Goal: Task Accomplishment & Management: Use online tool/utility

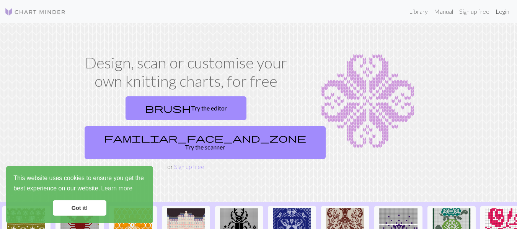
click at [501, 12] on link "Login" at bounding box center [503, 11] width 20 height 15
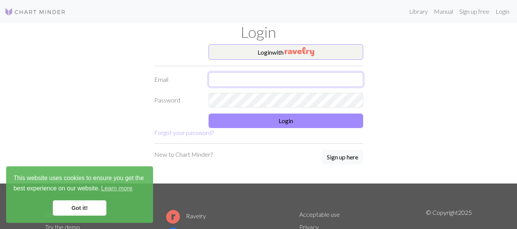
click at [263, 80] on input "text" at bounding box center [286, 79] width 155 height 15
type input "mariekey29@gmail.com"
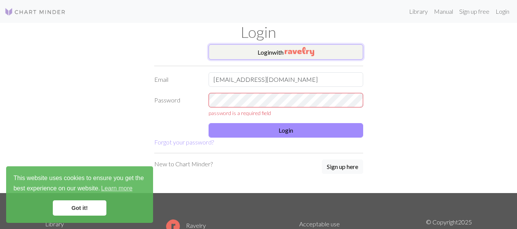
click at [276, 51] on button "Login with" at bounding box center [286, 51] width 155 height 15
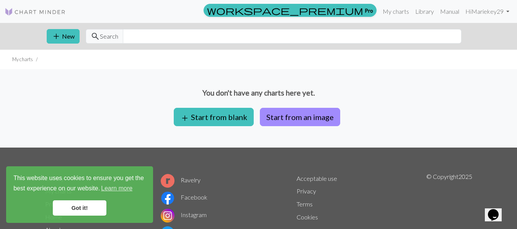
click at [85, 211] on link "Got it!" at bounding box center [80, 208] width 54 height 15
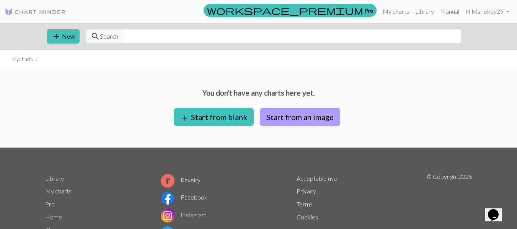
click at [288, 118] on button "Start from an image" at bounding box center [300, 117] width 80 height 18
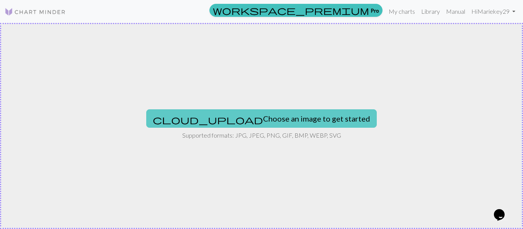
click at [239, 121] on button "cloud_upload Choose an image to get started" at bounding box center [261, 119] width 231 height 18
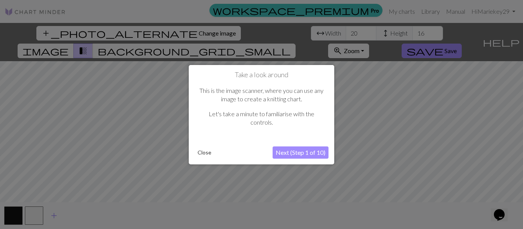
click at [296, 152] on button "Next (Step 1 of 10)" at bounding box center [301, 153] width 56 height 12
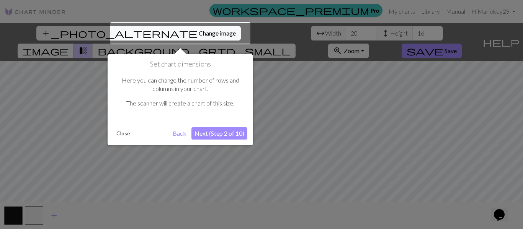
click at [224, 134] on button "Next (Step 2 of 10)" at bounding box center [220, 134] width 56 height 12
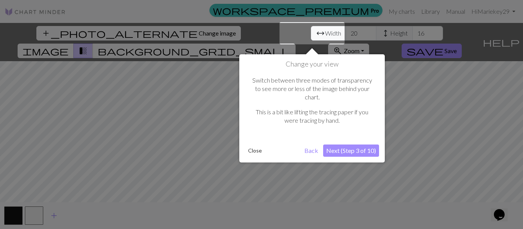
click at [344, 145] on button "Next (Step 3 of 10)" at bounding box center [351, 151] width 56 height 12
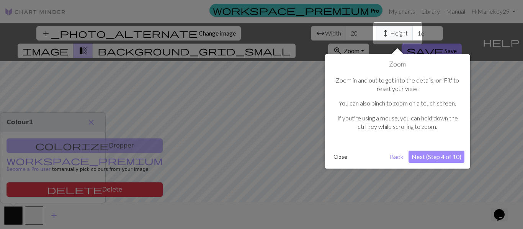
click at [439, 156] on button "Next (Step 4 of 10)" at bounding box center [437, 157] width 56 height 12
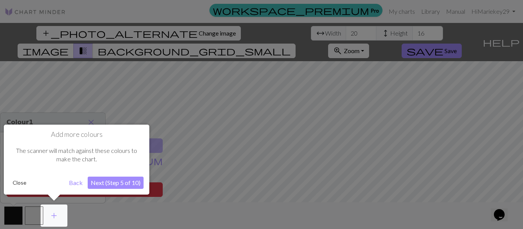
click at [116, 185] on button "Next (Step 5 of 10)" at bounding box center [116, 183] width 56 height 12
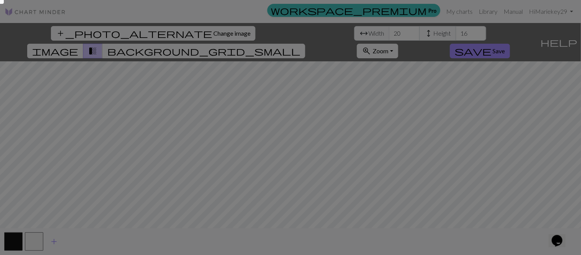
click at [83, 194] on div at bounding box center [290, 127] width 581 height 255
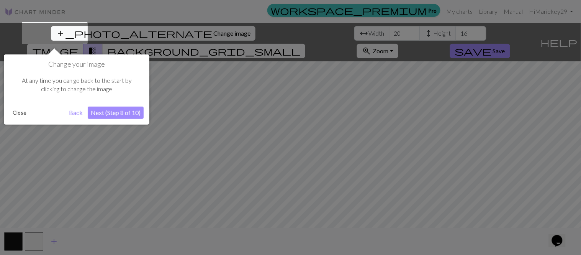
click at [111, 113] on button "Next (Step 8 of 10)" at bounding box center [116, 112] width 56 height 12
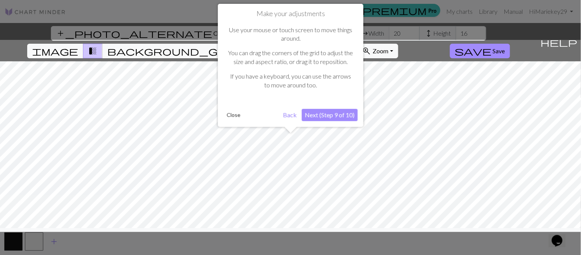
click at [330, 112] on button "Next (Step 9 of 10)" at bounding box center [330, 115] width 56 height 12
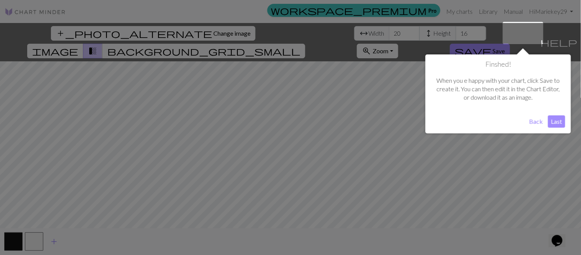
click at [517, 121] on button "Last" at bounding box center [556, 121] width 17 height 12
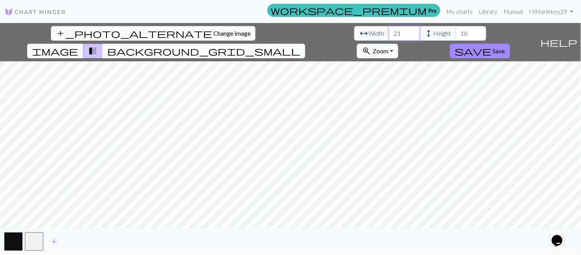
click at [389, 31] on input "21" at bounding box center [404, 33] width 31 height 15
click at [389, 31] on input "22" at bounding box center [404, 33] width 31 height 15
click at [389, 31] on input "23" at bounding box center [404, 33] width 31 height 15
type input "24"
click at [389, 31] on input "24" at bounding box center [404, 33] width 31 height 15
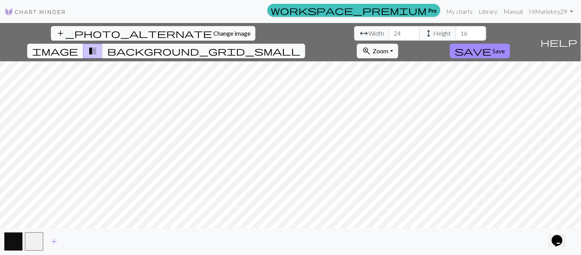
click at [78, 46] on span "image" at bounding box center [55, 51] width 46 height 11
click at [97, 46] on span "transition_fade" at bounding box center [92, 51] width 9 height 11
click at [300, 46] on span "background_grid_small" at bounding box center [203, 51] width 193 height 11
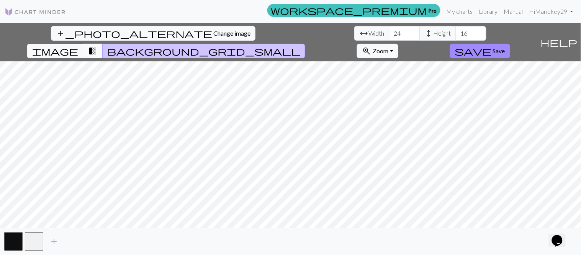
click at [97, 46] on span "transition_fade" at bounding box center [92, 51] width 9 height 11
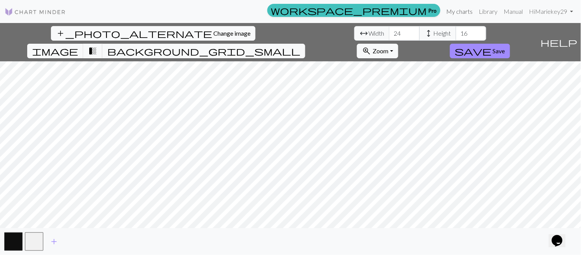
click at [457, 10] on link "My charts" at bounding box center [460, 11] width 33 height 15
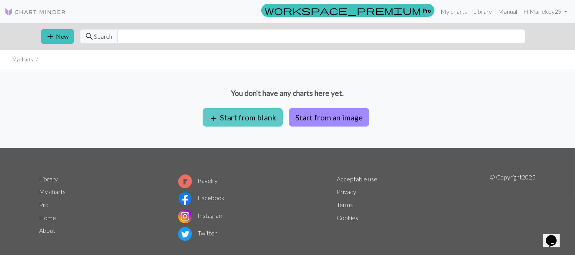
click at [236, 120] on button "add Start from blank" at bounding box center [243, 117] width 80 height 18
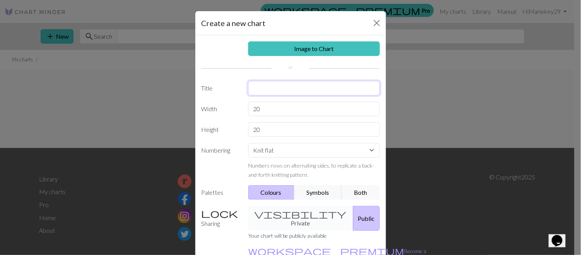
click at [263, 85] on input "text" at bounding box center [314, 88] width 132 height 15
type input "[PERSON_NAME]"
click at [369, 149] on select "Knit flat Knit in the round Lace knitting Cross stitch" at bounding box center [314, 150] width 132 height 15
select select "round"
click at [248, 143] on select "Knit flat Knit in the round Lace knitting Cross stitch" at bounding box center [314, 150] width 132 height 15
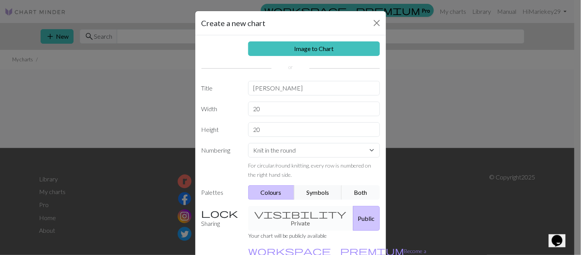
click at [359, 194] on button "Both" at bounding box center [361, 192] width 38 height 15
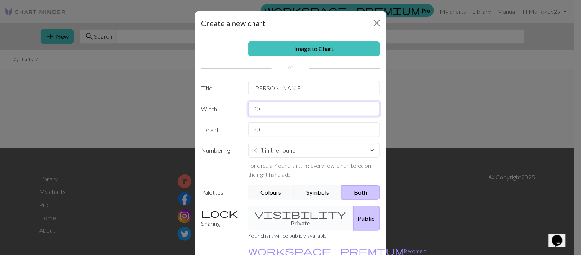
click at [264, 110] on input "20" at bounding box center [314, 109] width 132 height 15
type input "2"
type input "32"
click at [274, 133] on input "20" at bounding box center [314, 129] width 132 height 15
type input "2"
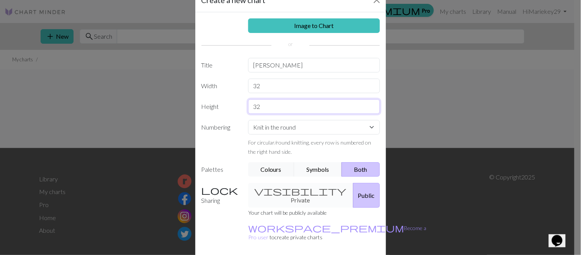
scroll to position [49, 0]
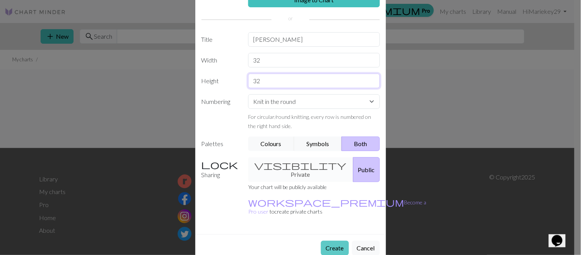
type input "32"
click at [329, 229] on button "Create" at bounding box center [335, 248] width 28 height 15
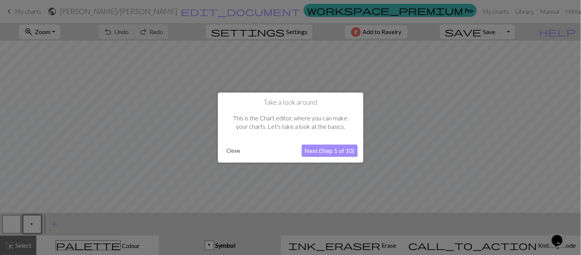
click at [323, 151] on button "Next (Step 1 of 10)" at bounding box center [330, 150] width 56 height 12
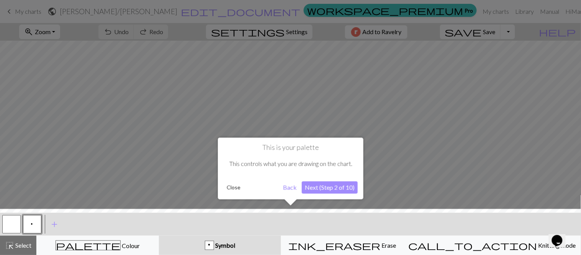
click at [327, 187] on button "Next (Step 2 of 10)" at bounding box center [330, 187] width 56 height 12
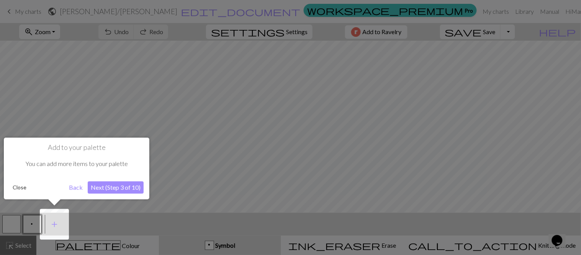
click at [115, 188] on button "Next (Step 3 of 10)" at bounding box center [116, 187] width 56 height 12
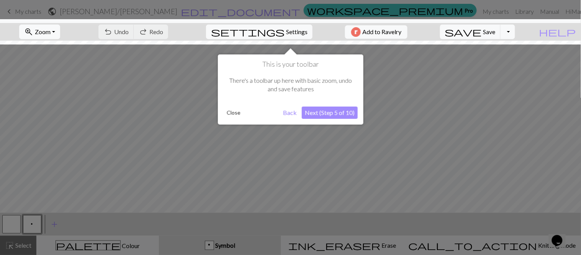
click at [323, 112] on button "Next (Step 5 of 10)" at bounding box center [330, 112] width 56 height 12
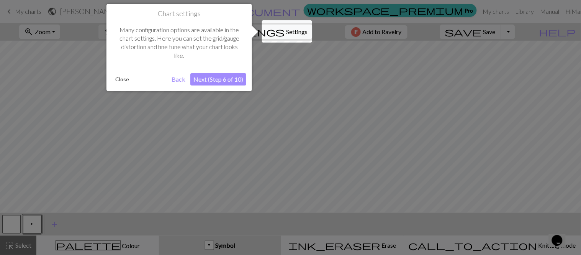
click at [217, 80] on button "Next (Step 6 of 10)" at bounding box center [218, 79] width 56 height 12
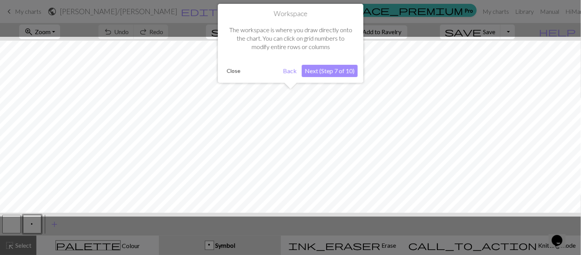
scroll to position [29, 0]
click at [322, 70] on button "Next (Step 7 of 10)" at bounding box center [330, 71] width 56 height 12
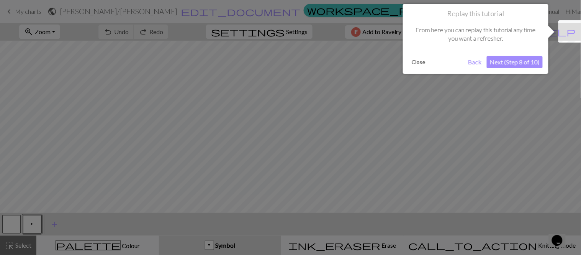
click at [517, 62] on button "Next (Step 8 of 10)" at bounding box center [515, 62] width 56 height 12
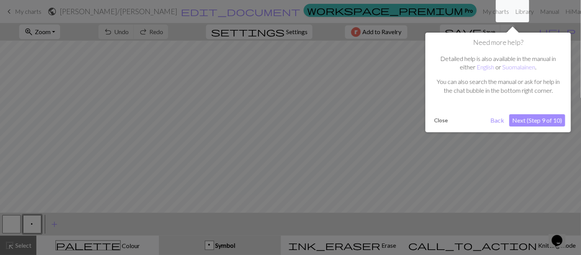
click at [517, 119] on button "Next (Step 9 of 10)" at bounding box center [537, 120] width 56 height 12
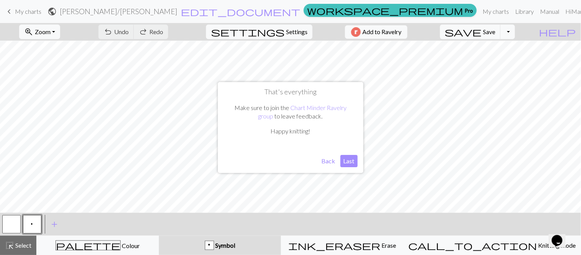
click at [349, 160] on button "Last" at bounding box center [349, 161] width 17 height 12
click at [11, 226] on button "button" at bounding box center [11, 224] width 18 height 18
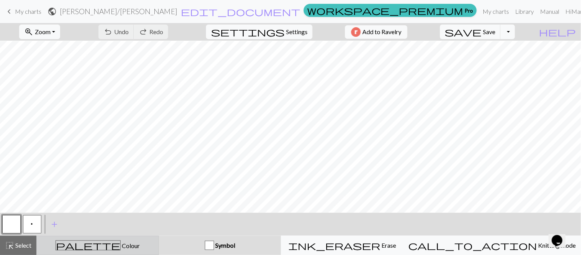
click at [96, 229] on span "palette" at bounding box center [88, 245] width 64 height 11
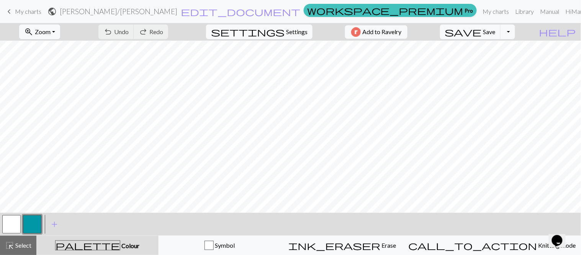
click at [96, 229] on span "palette" at bounding box center [88, 245] width 64 height 11
click at [33, 224] on button "button" at bounding box center [32, 224] width 18 height 18
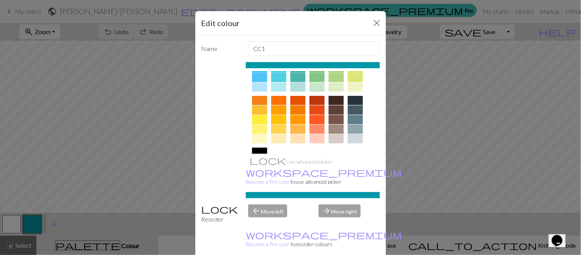
scroll to position [128, 0]
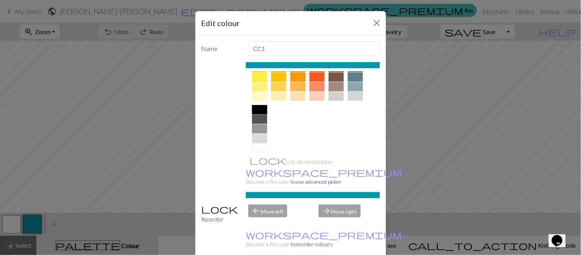
click at [252, 111] on div at bounding box center [259, 109] width 15 height 9
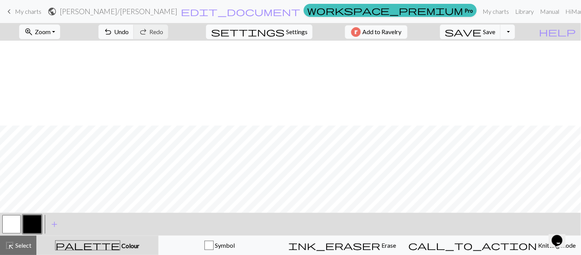
scroll to position [114, 0]
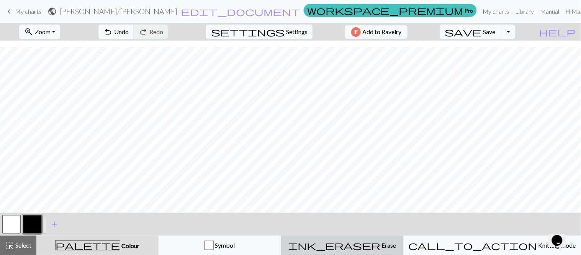
click at [384, 229] on span "Erase" at bounding box center [388, 244] width 16 height 7
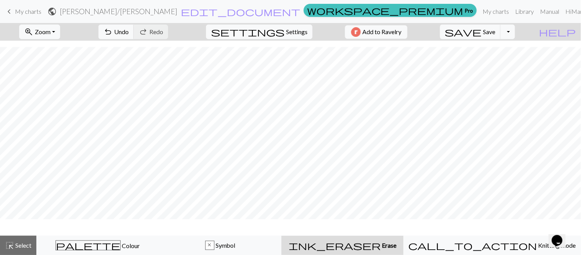
scroll to position [91, 0]
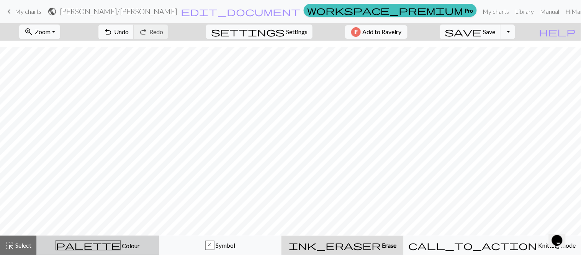
click at [121, 229] on span "Colour" at bounding box center [130, 245] width 19 height 7
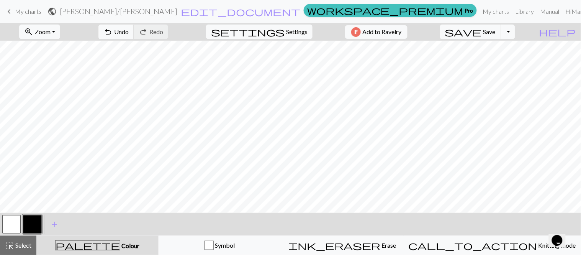
click at [33, 223] on button "button" at bounding box center [32, 224] width 18 height 18
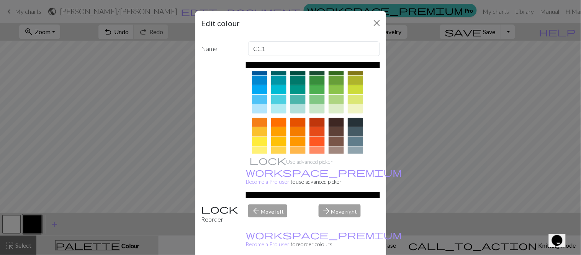
scroll to position [128, 0]
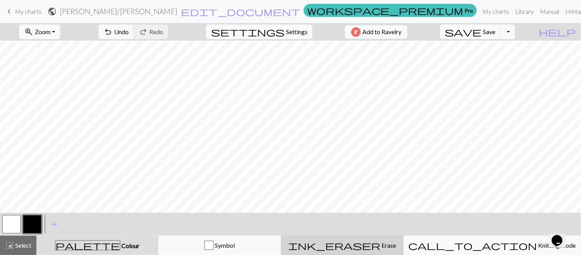
click at [385, 229] on span "Erase" at bounding box center [388, 244] width 16 height 7
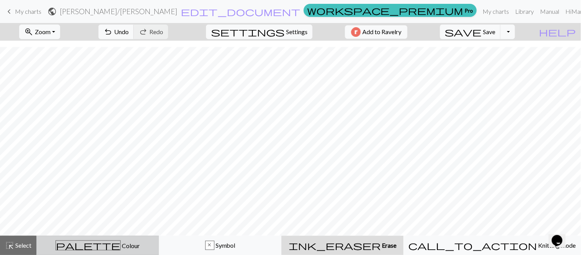
click at [121, 229] on span "Colour" at bounding box center [130, 245] width 19 height 7
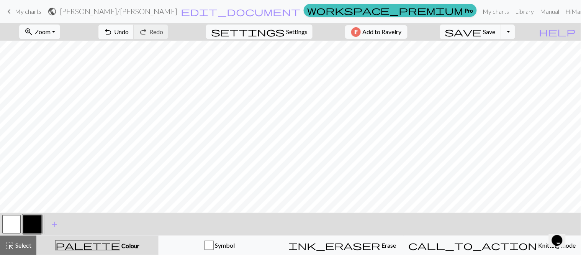
click at [37, 223] on button "button" at bounding box center [32, 224] width 18 height 18
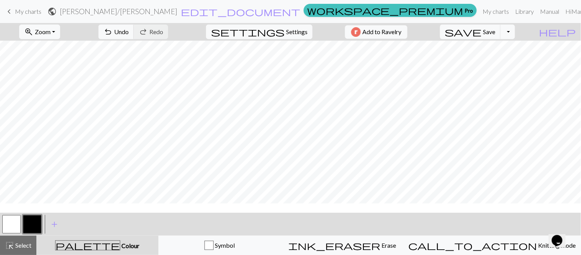
scroll to position [71, 0]
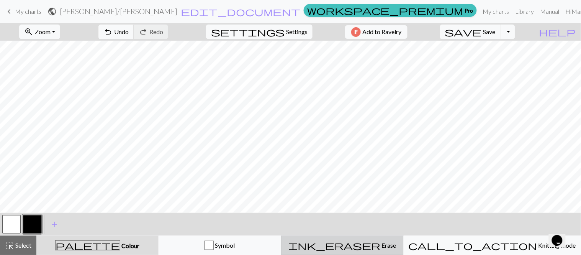
click at [372, 229] on span "ink_eraser" at bounding box center [334, 245] width 92 height 11
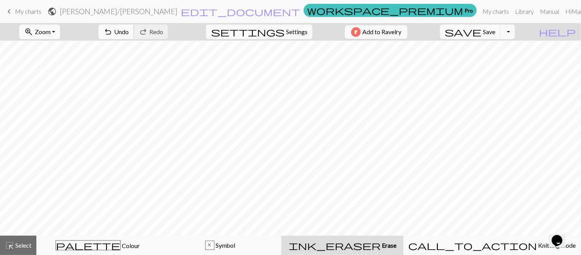
click at [129, 31] on span "Undo" at bounding box center [121, 31] width 15 height 7
click at [14, 229] on div "highlight_alt Select Select" at bounding box center [18, 245] width 26 height 9
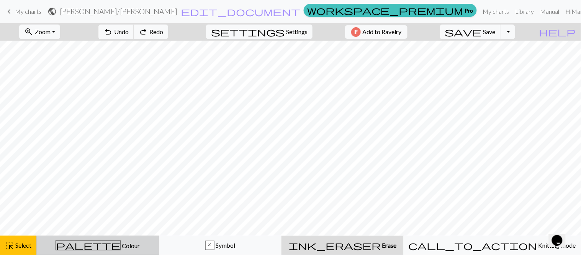
click at [88, 229] on div "palette Colour Colour" at bounding box center [97, 245] width 113 height 10
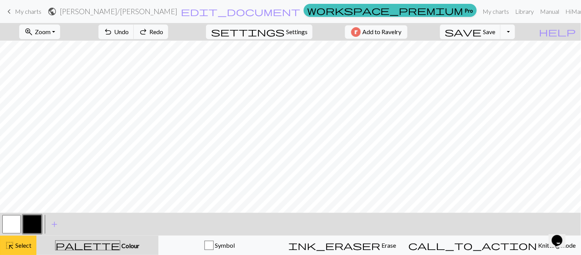
click at [21, 229] on span "Select" at bounding box center [22, 244] width 17 height 7
click at [11, 219] on button "button" at bounding box center [11, 224] width 18 height 18
click at [36, 227] on button "button" at bounding box center [32, 224] width 18 height 18
click at [286, 32] on span "Settings" at bounding box center [296, 31] width 21 height 9
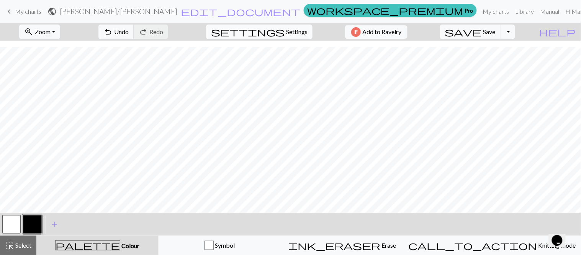
select select "aran"
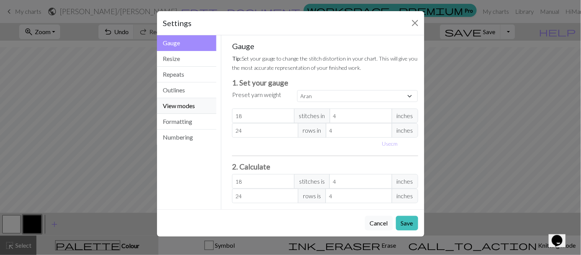
click at [185, 106] on button "View modes" at bounding box center [187, 106] width 60 height 16
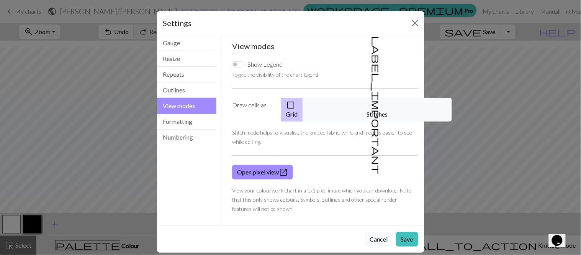
click at [378, 229] on button "Cancel" at bounding box center [379, 239] width 28 height 15
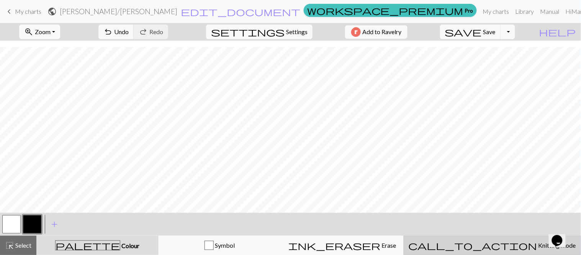
click at [497, 229] on span "call_to_action" at bounding box center [473, 245] width 129 height 11
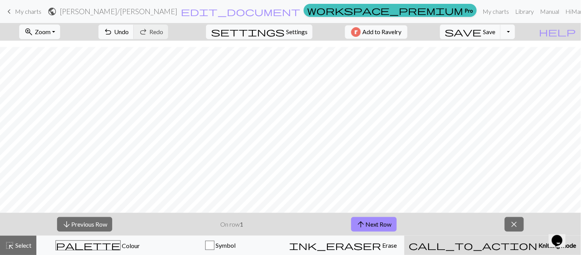
click at [497, 229] on span "call_to_action" at bounding box center [473, 245] width 129 height 11
click at [515, 223] on span "close" at bounding box center [514, 224] width 9 height 11
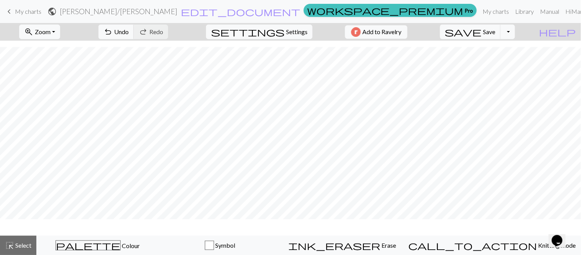
scroll to position [91, 0]
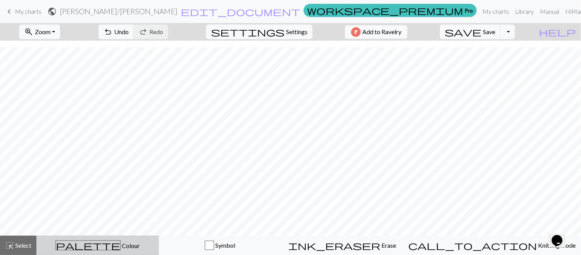
click at [100, 229] on span "palette" at bounding box center [88, 245] width 64 height 11
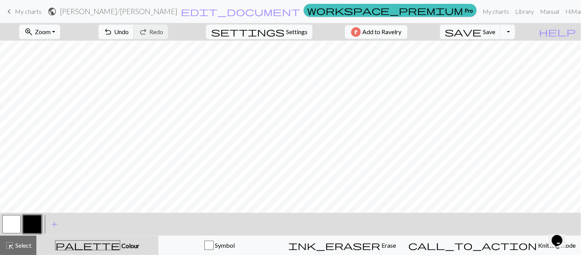
click at [33, 225] on button "button" at bounding box center [32, 224] width 18 height 18
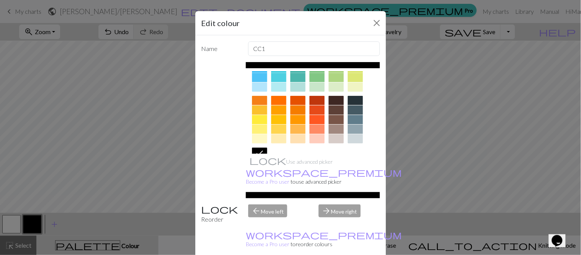
scroll to position [128, 0]
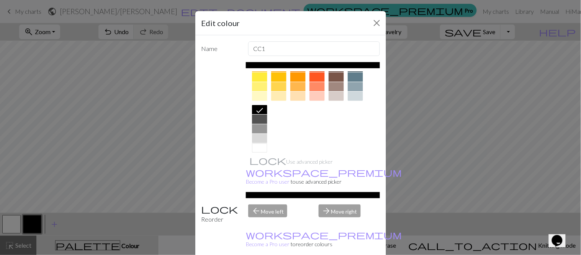
click at [254, 130] on div at bounding box center [259, 128] width 15 height 9
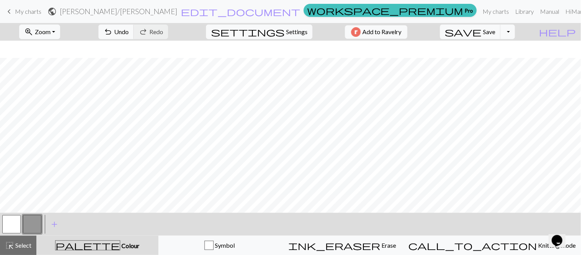
scroll to position [114, 0]
click at [129, 35] on span "Undo" at bounding box center [121, 31] width 15 height 7
click at [60, 33] on button "zoom_in Zoom Zoom" at bounding box center [39, 32] width 41 height 15
click at [44, 91] on button "50%" at bounding box center [49, 92] width 61 height 12
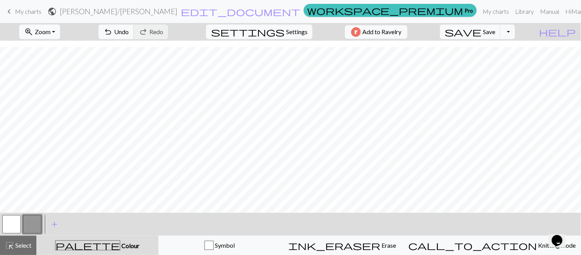
scroll to position [6, 0]
click at [14, 224] on button "button" at bounding box center [11, 224] width 18 height 18
click at [29, 224] on button "button" at bounding box center [32, 224] width 18 height 18
click at [8, 228] on button "button" at bounding box center [11, 224] width 18 height 18
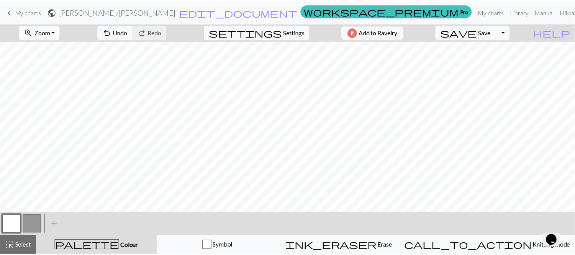
scroll to position [0, 0]
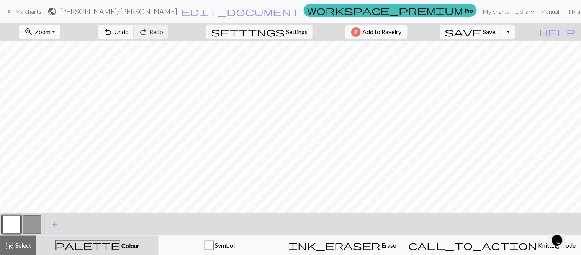
click at [60, 35] on button "zoom_in Zoom Zoom" at bounding box center [39, 32] width 41 height 15
click at [50, 50] on button "Fit all" at bounding box center [49, 49] width 61 height 12
click at [35, 223] on button "button" at bounding box center [32, 224] width 18 height 18
click at [129, 31] on span "Undo" at bounding box center [121, 31] width 15 height 7
click at [129, 34] on span "Undo" at bounding box center [121, 31] width 15 height 7
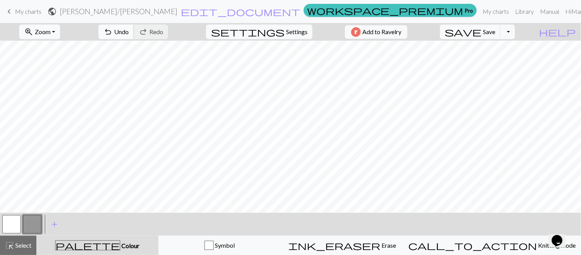
click at [129, 33] on span "Undo" at bounding box center [121, 31] width 15 height 7
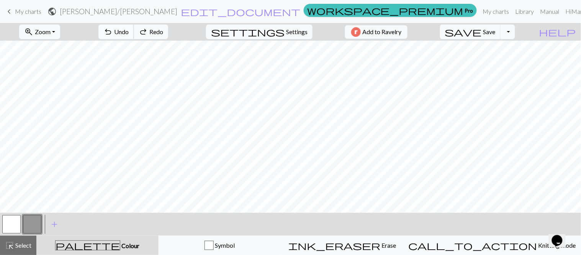
click at [129, 33] on span "Undo" at bounding box center [121, 31] width 15 height 7
click at [14, 226] on button "button" at bounding box center [11, 224] width 18 height 18
click at [35, 222] on button "button" at bounding box center [32, 224] width 18 height 18
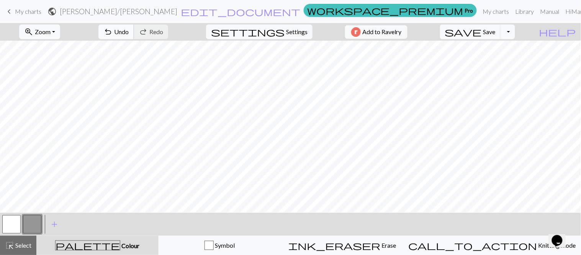
click at [129, 34] on span "Undo" at bounding box center [121, 31] width 15 height 7
click at [11, 221] on button "button" at bounding box center [11, 224] width 18 height 18
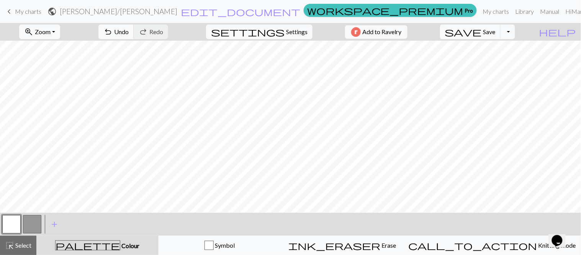
click at [33, 224] on button "button" at bounding box center [32, 224] width 18 height 18
click at [13, 224] on button "button" at bounding box center [11, 224] width 18 height 18
click at [31, 221] on button "button" at bounding box center [32, 224] width 18 height 18
click at [515, 32] on button "Toggle Dropdown" at bounding box center [508, 32] width 15 height 15
click at [501, 50] on button "file_copy Save a copy" at bounding box center [452, 49] width 126 height 12
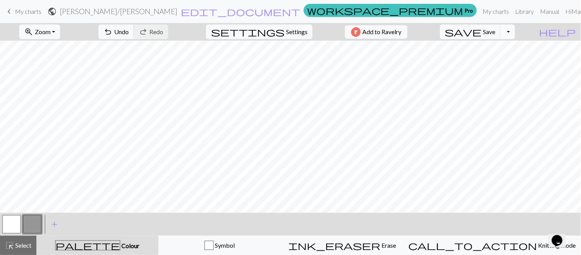
click at [515, 33] on button "Toggle Dropdown" at bounding box center [508, 32] width 15 height 15
click at [496, 34] on span "Save" at bounding box center [489, 31] width 12 height 7
click at [515, 32] on button "Toggle Dropdown" at bounding box center [508, 32] width 15 height 15
click at [499, 61] on button "save_alt Download" at bounding box center [452, 61] width 126 height 12
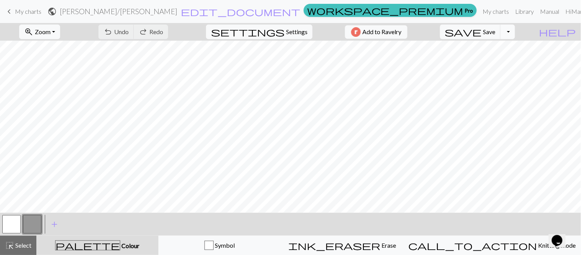
click at [515, 32] on button "Toggle Dropdown" at bounding box center [508, 32] width 15 height 15
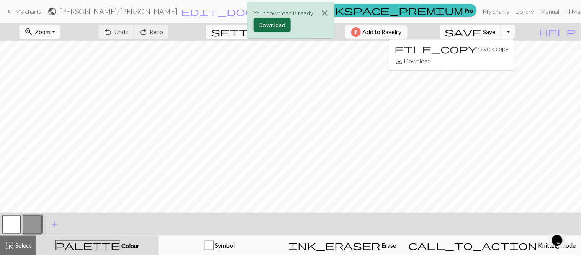
click at [270, 24] on button "Download" at bounding box center [272, 25] width 37 height 15
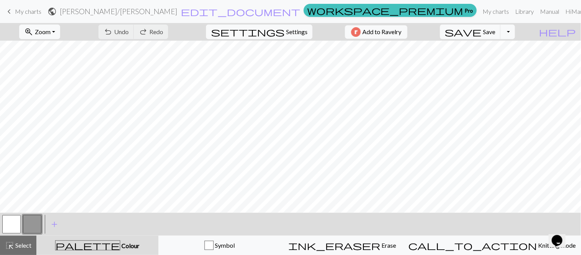
click at [21, 11] on span "My charts" at bounding box center [28, 11] width 26 height 7
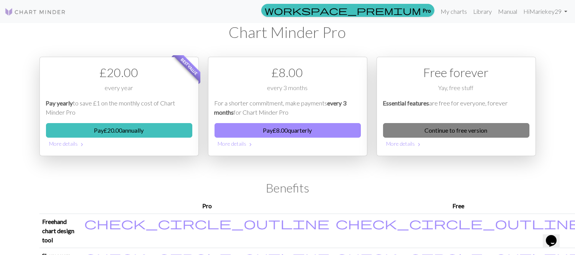
click at [469, 131] on link "Continue to free version" at bounding box center [456, 130] width 146 height 15
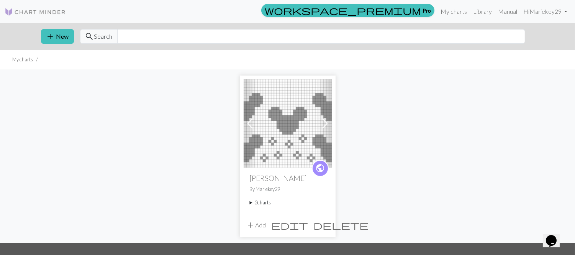
click at [255, 203] on summary "2 charts" at bounding box center [288, 202] width 76 height 7
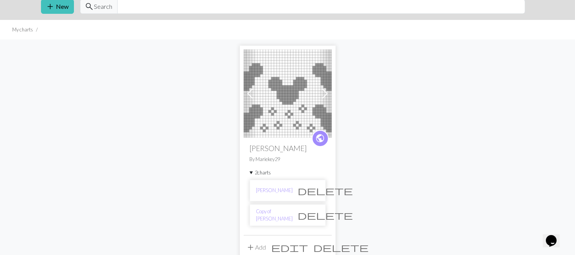
scroll to position [43, 0]
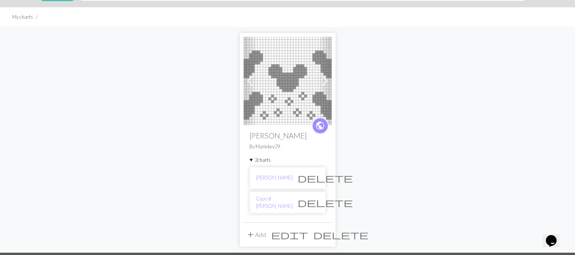
click at [312, 202] on span "delete" at bounding box center [325, 202] width 55 height 11
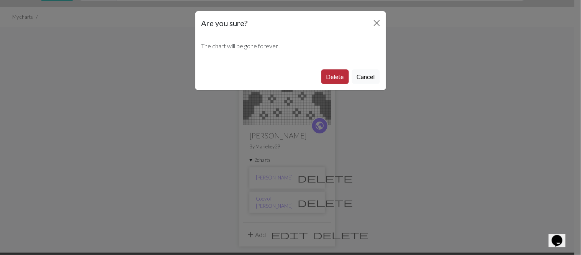
click at [331, 73] on button "Delete" at bounding box center [335, 76] width 28 height 15
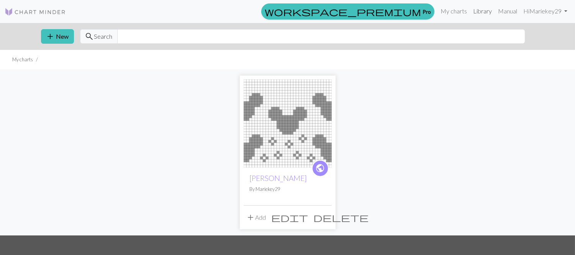
click at [481, 11] on link "Library" at bounding box center [482, 10] width 25 height 15
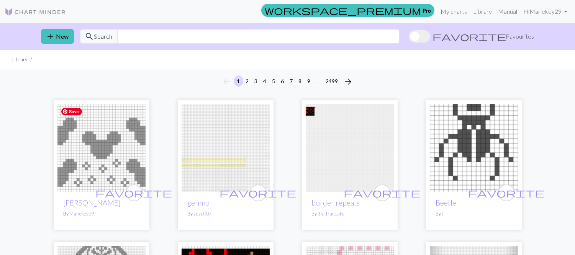
click at [100, 157] on img at bounding box center [101, 148] width 88 height 88
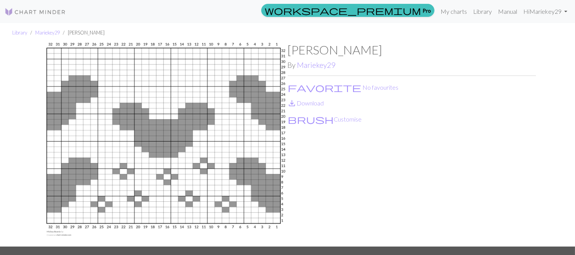
click at [36, 10] on img at bounding box center [35, 11] width 61 height 9
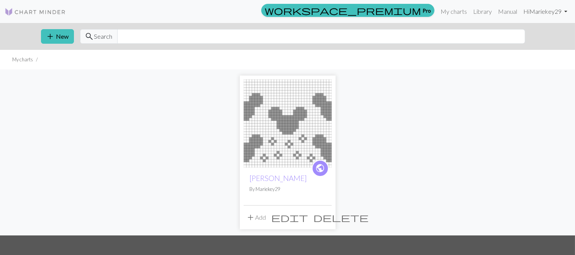
click at [565, 10] on link "Hi Mariekey29" at bounding box center [545, 11] width 50 height 15
click at [542, 33] on link "Account settings" at bounding box center [538, 32] width 49 height 15
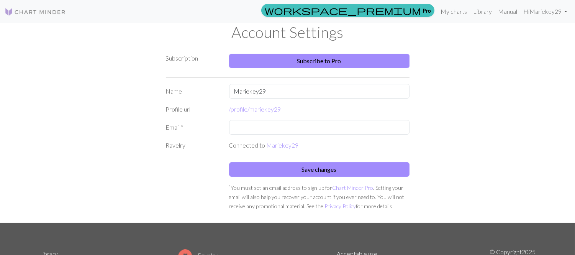
click at [22, 9] on img at bounding box center [35, 11] width 61 height 9
